Goal: Task Accomplishment & Management: Manage account settings

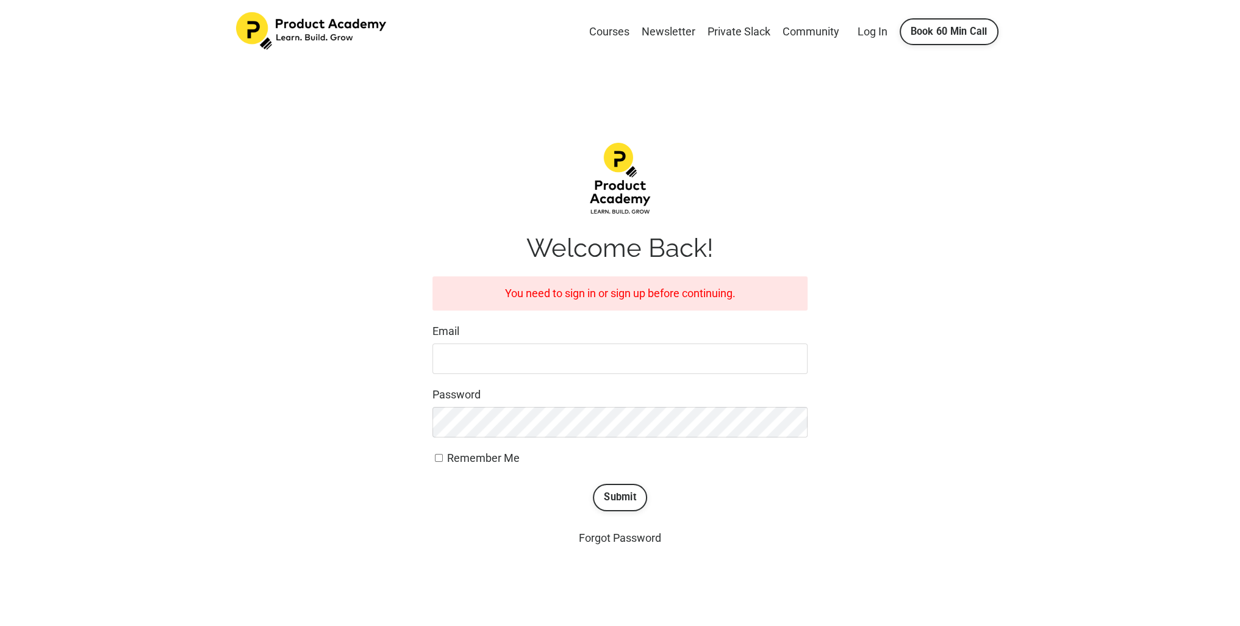
click at [530, 397] on label "Password" at bounding box center [620, 395] width 375 height 18
click at [507, 359] on input "Email" at bounding box center [620, 359] width 375 height 31
type input "[EMAIL_ADDRESS][PERSON_NAME][DOMAIN_NAME]"
click at [640, 489] on button "Submit" at bounding box center [620, 497] width 54 height 27
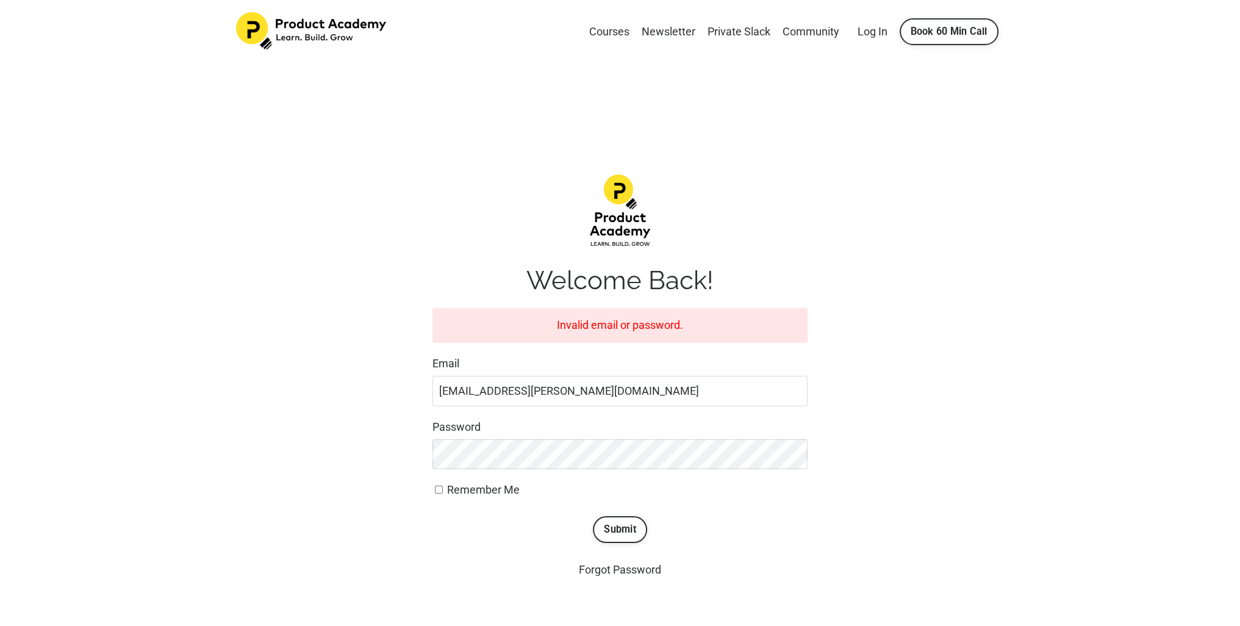
click at [631, 496] on label "Remember Me" at bounding box center [620, 490] width 375 height 18
click at [443, 494] on input "Remember Me" at bounding box center [439, 490] width 8 height 8
checkbox input "true"
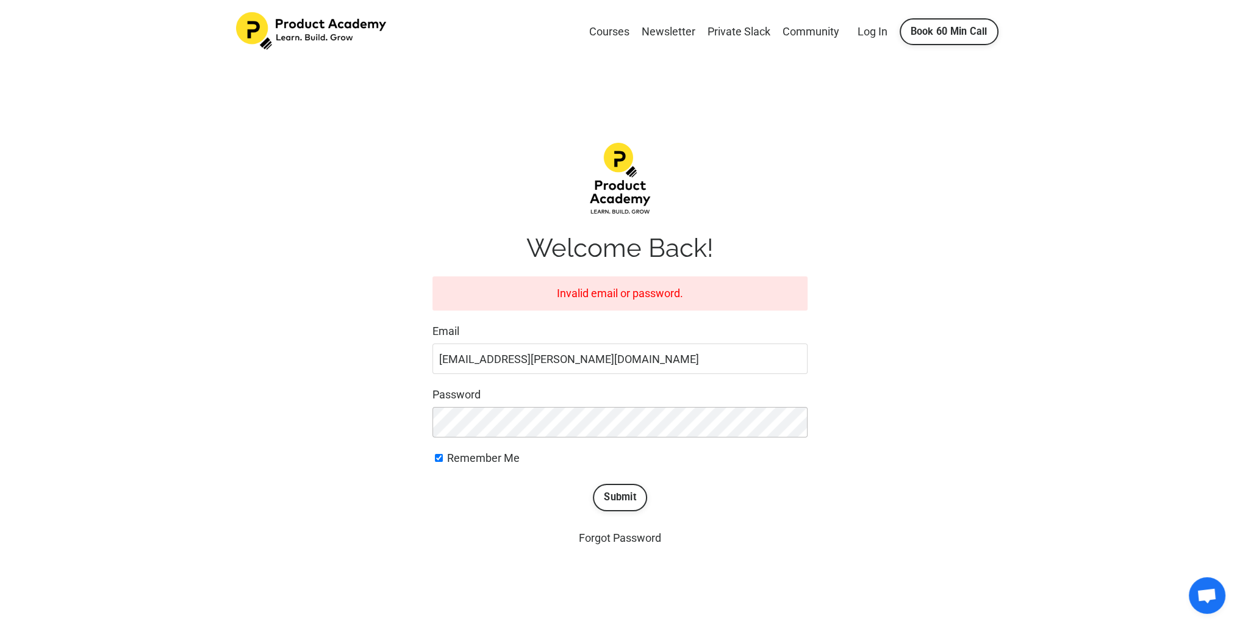
click at [593, 484] on button "Submit" at bounding box center [620, 497] width 54 height 27
click at [609, 536] on link "Forgot Password" at bounding box center [620, 537] width 82 height 13
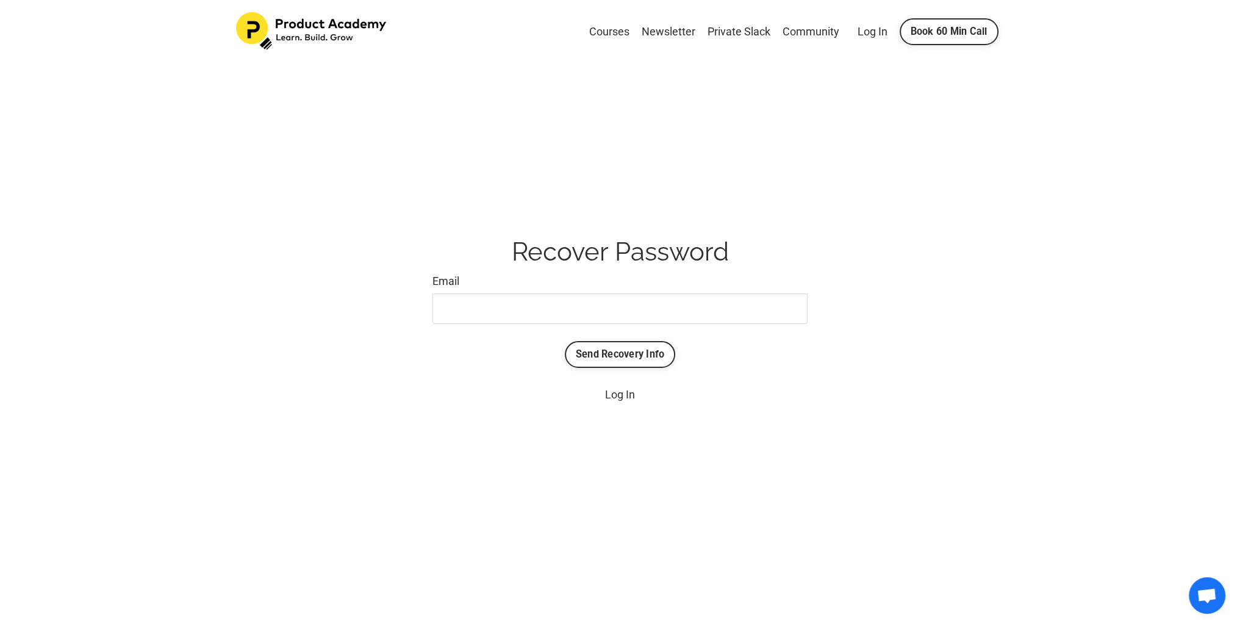
click at [552, 291] on div "Email" at bounding box center [620, 298] width 375 height 51
click at [544, 317] on input "Email" at bounding box center [620, 308] width 375 height 31
type input "[EMAIL_ADDRESS][PERSON_NAME][DOMAIN_NAME]"
click at [632, 350] on button "Send Recovery Info" at bounding box center [620, 354] width 111 height 27
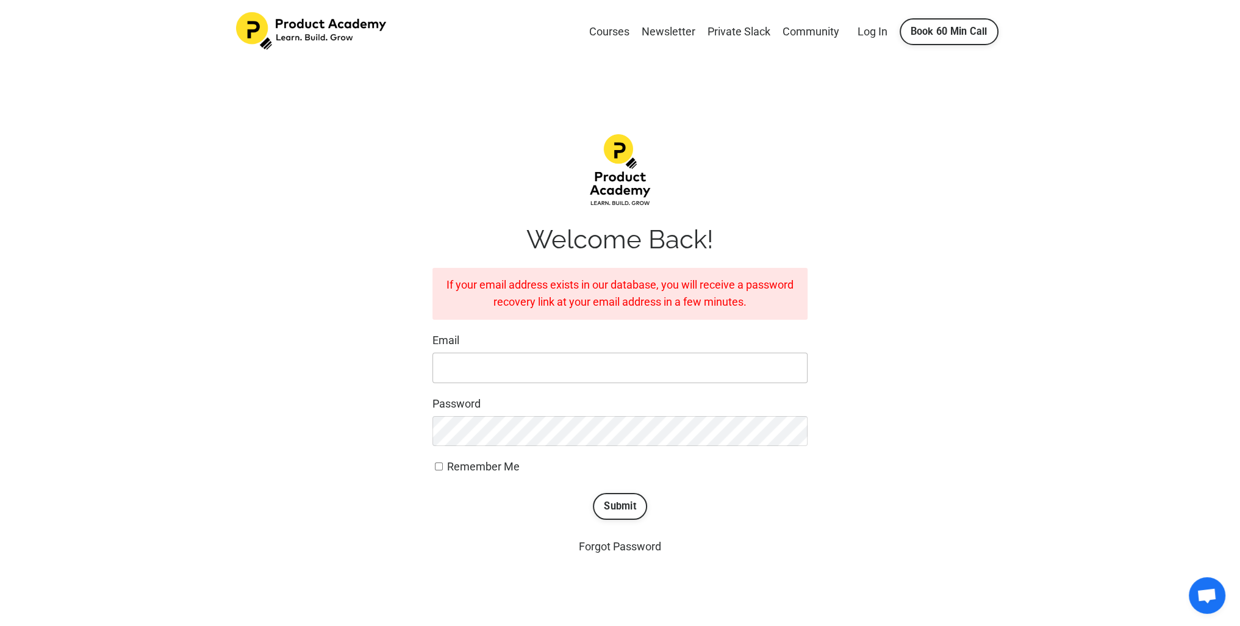
click at [478, 370] on input "Email" at bounding box center [620, 368] width 375 height 31
click at [545, 369] on input "Email" at bounding box center [620, 368] width 375 height 31
type input "[EMAIL_ADDRESS][PERSON_NAME][DOMAIN_NAME]"
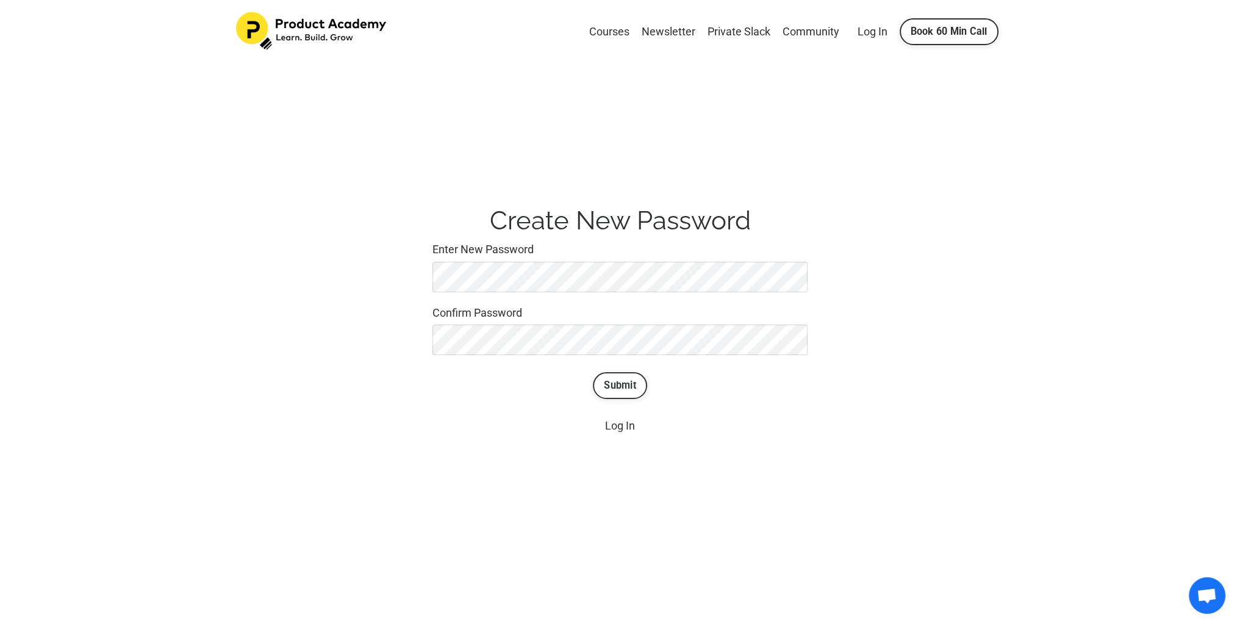
click at [637, 380] on button "Submit" at bounding box center [620, 385] width 54 height 27
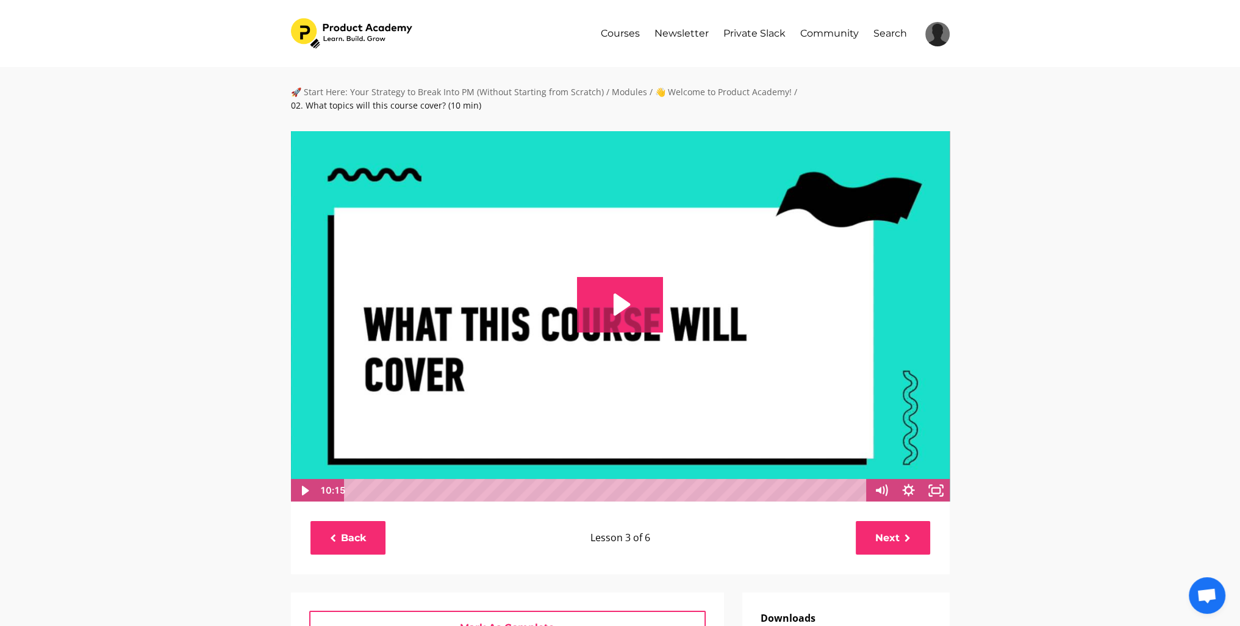
scroll to position [447, 0]
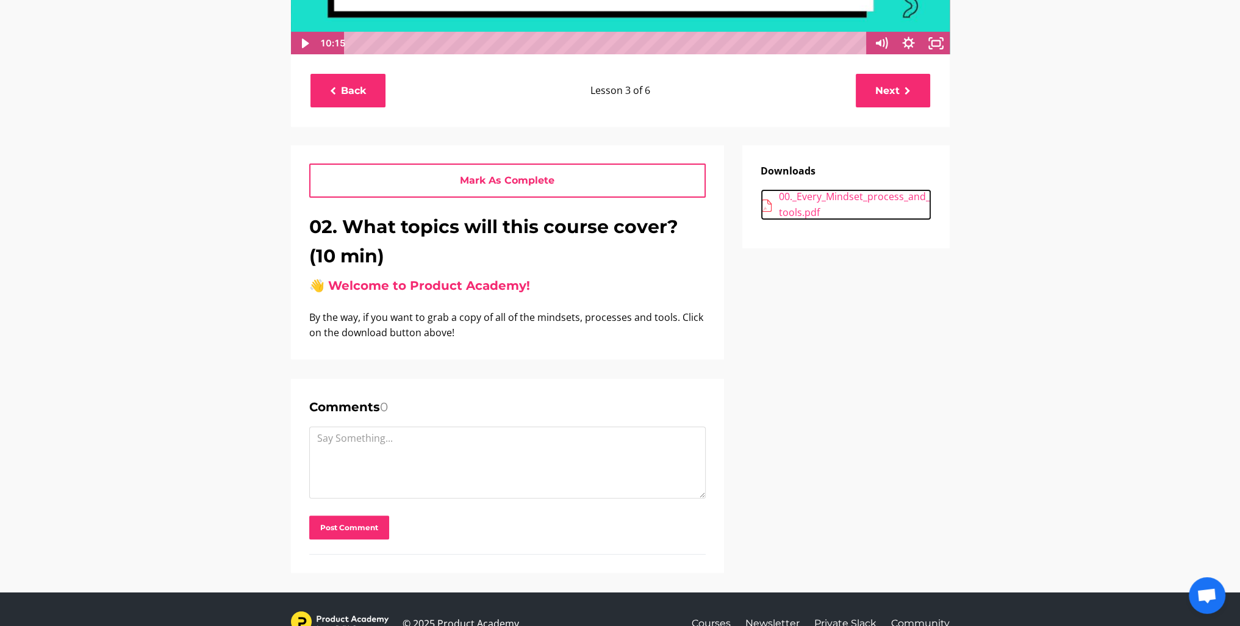
click at [803, 210] on div "00._Every_Mindset_process_and_tools.pdf" at bounding box center [855, 204] width 153 height 31
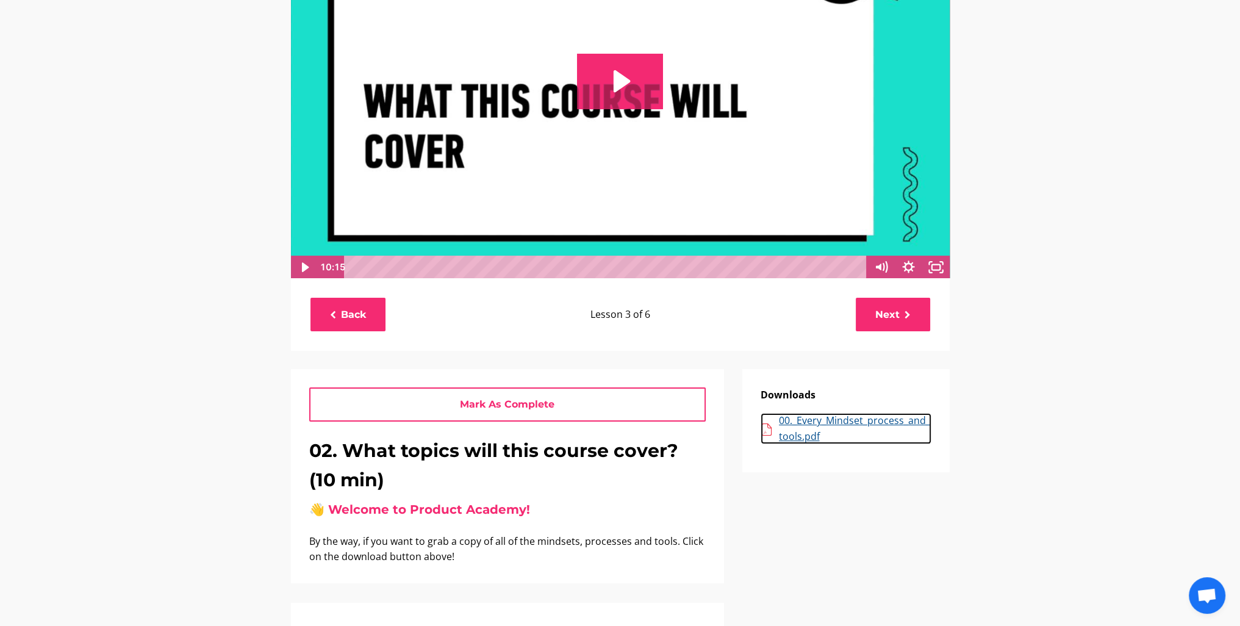
scroll to position [0, 0]
